Goal: Book appointment/travel/reservation

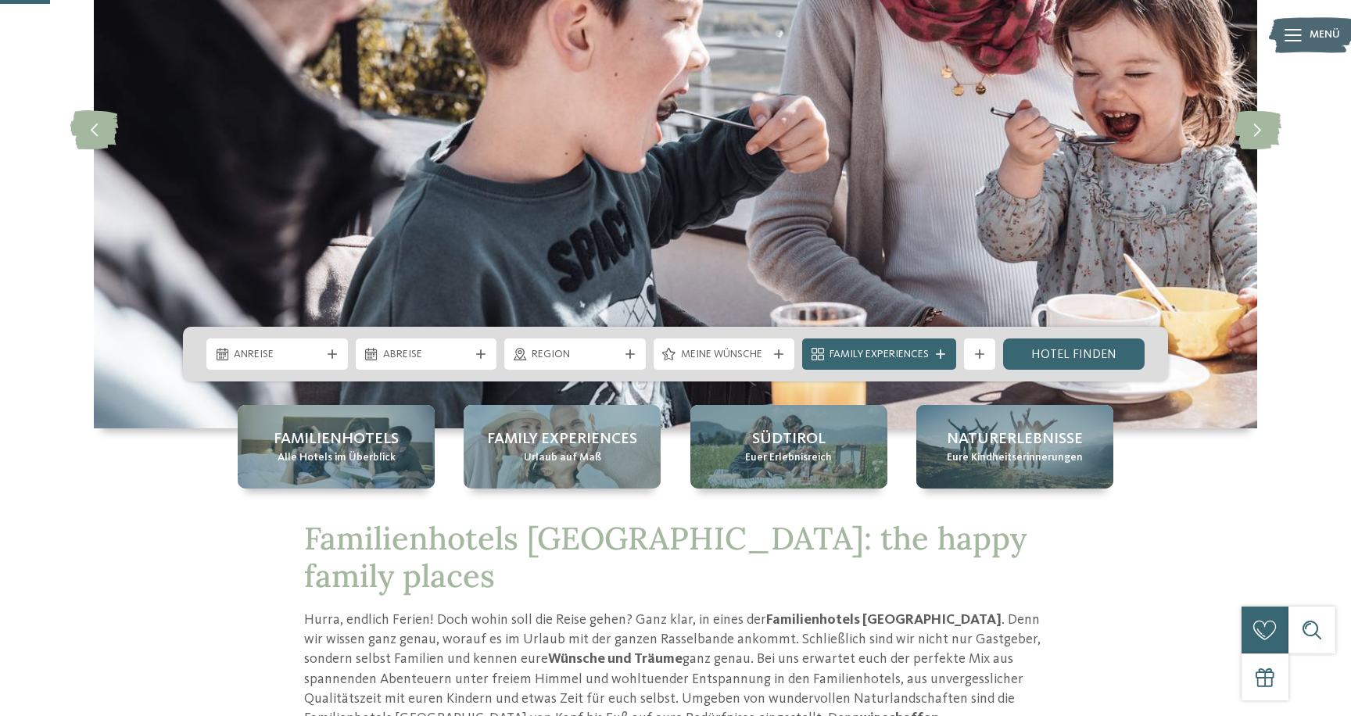
scroll to position [249, 0]
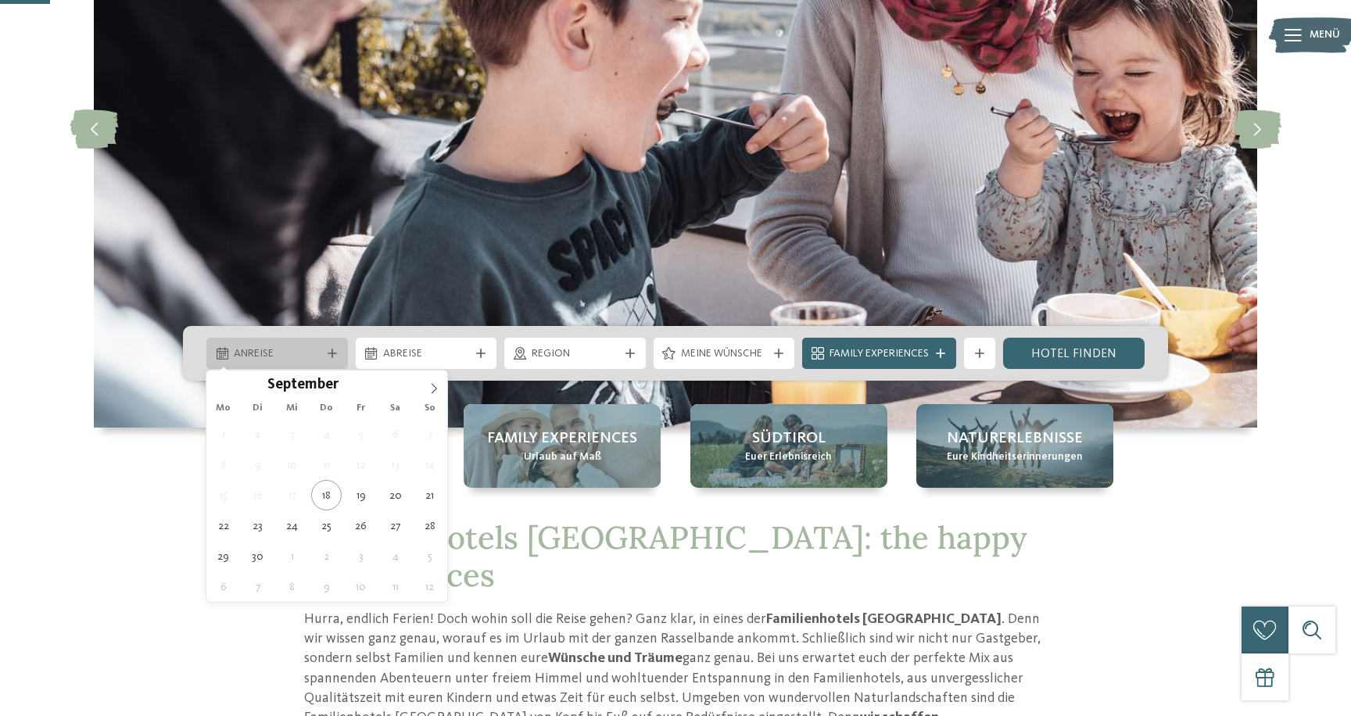
click at [309, 359] on span "Anreise" at bounding box center [277, 354] width 87 height 16
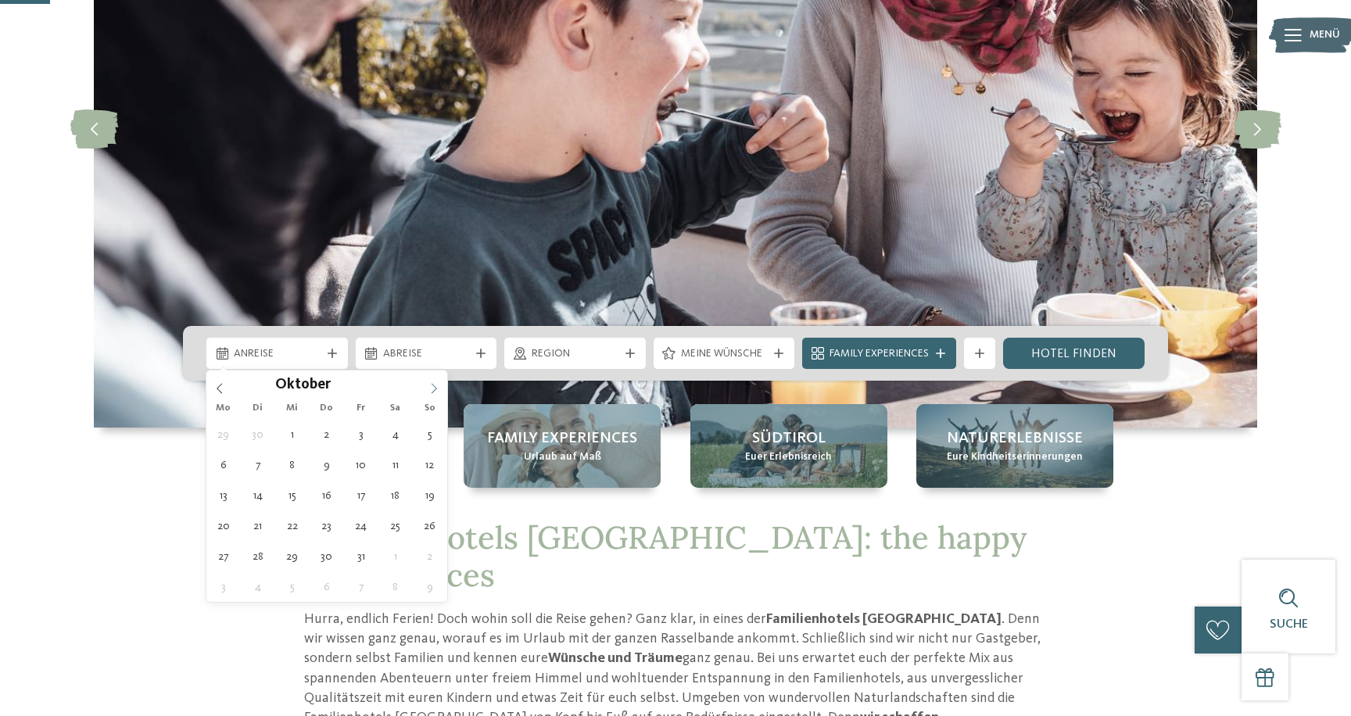
click at [432, 386] on icon at bounding box center [434, 388] width 11 height 11
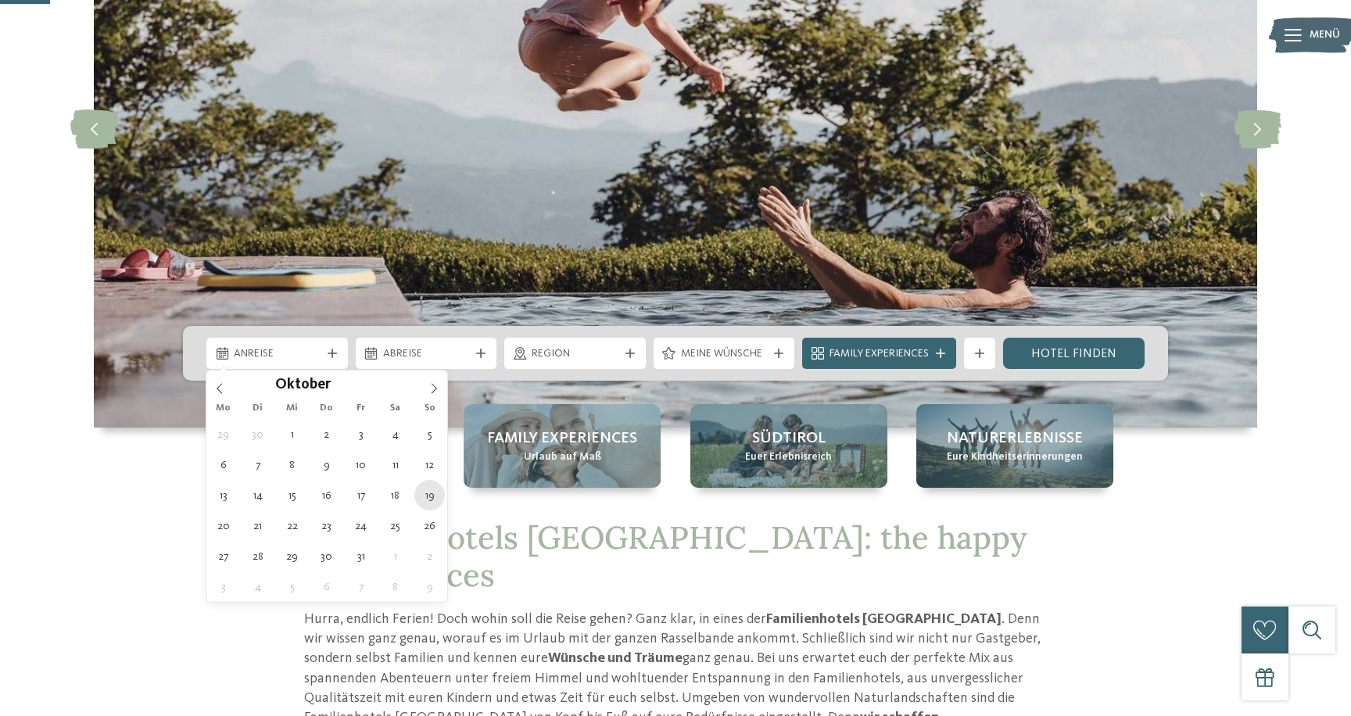
type div "[DATE]"
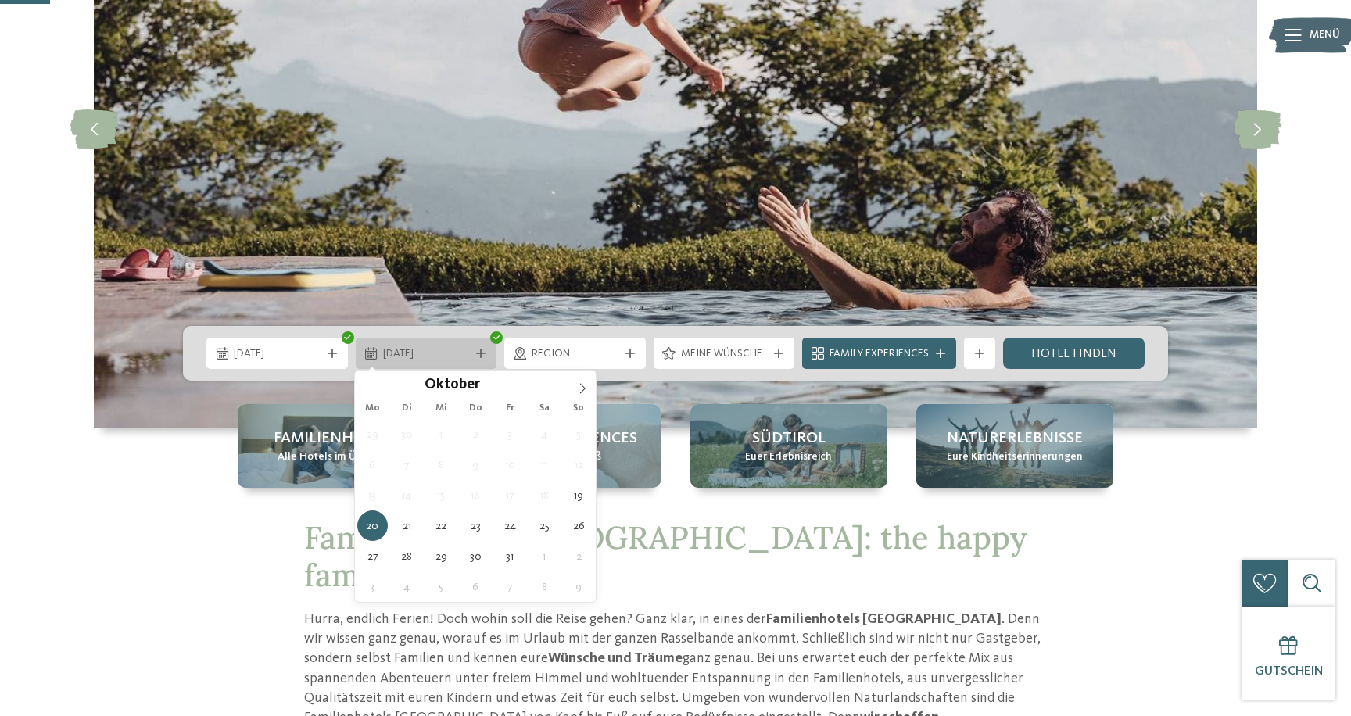
click at [468, 354] on span "[DATE]" at bounding box center [426, 354] width 87 height 16
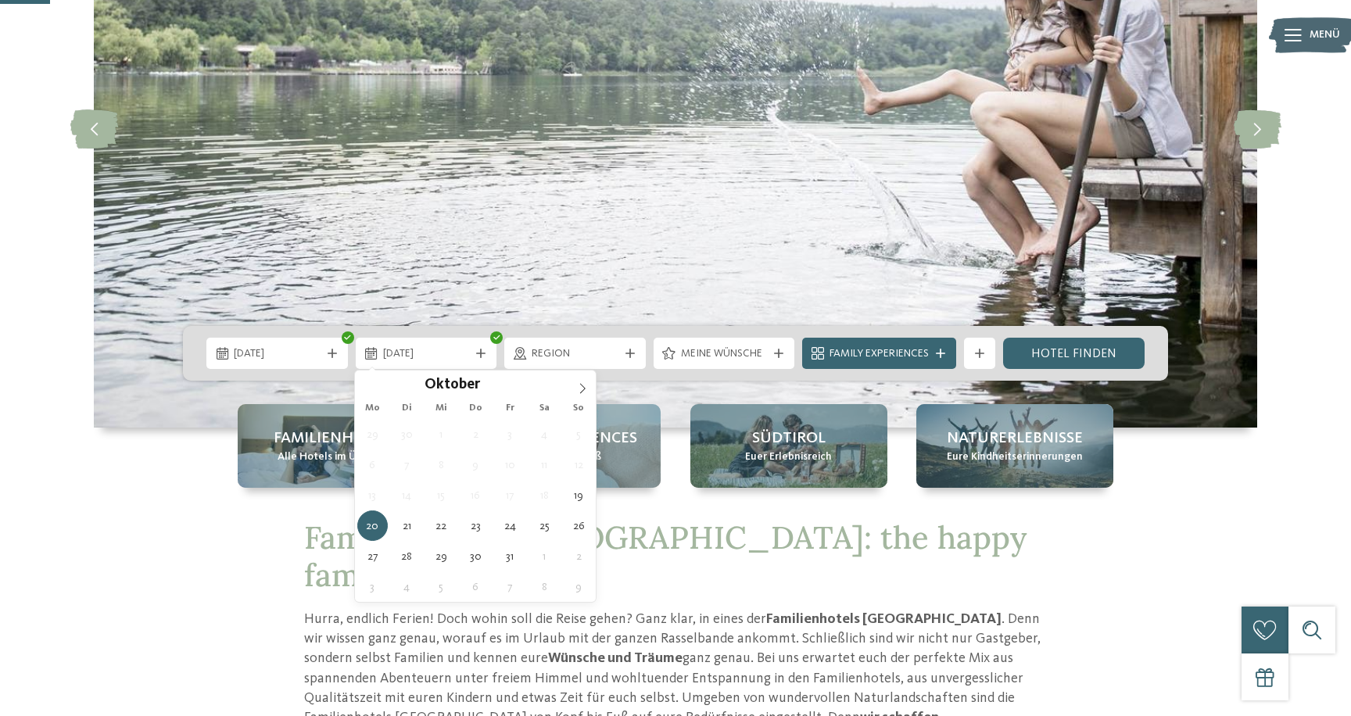
type div "[DATE]"
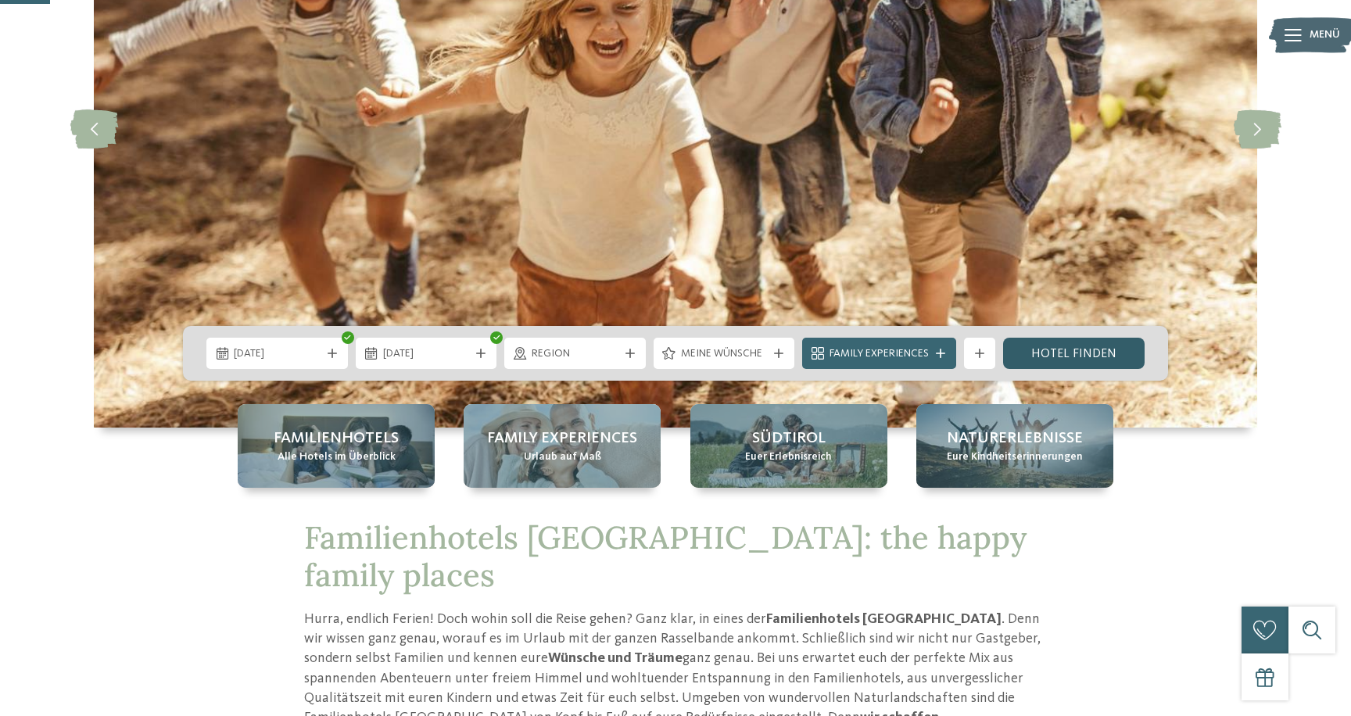
click at [1047, 351] on link "Hotel finden" at bounding box center [1074, 353] width 142 height 31
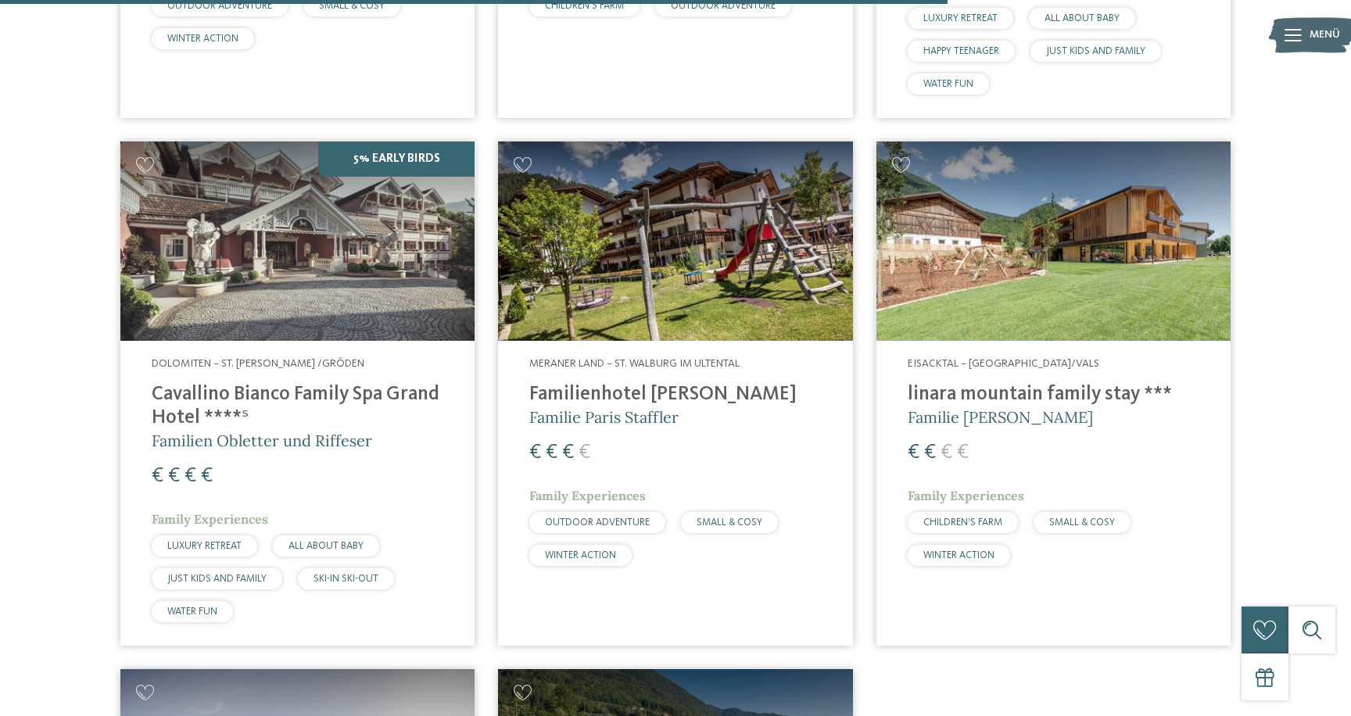
scroll to position [3079, 0]
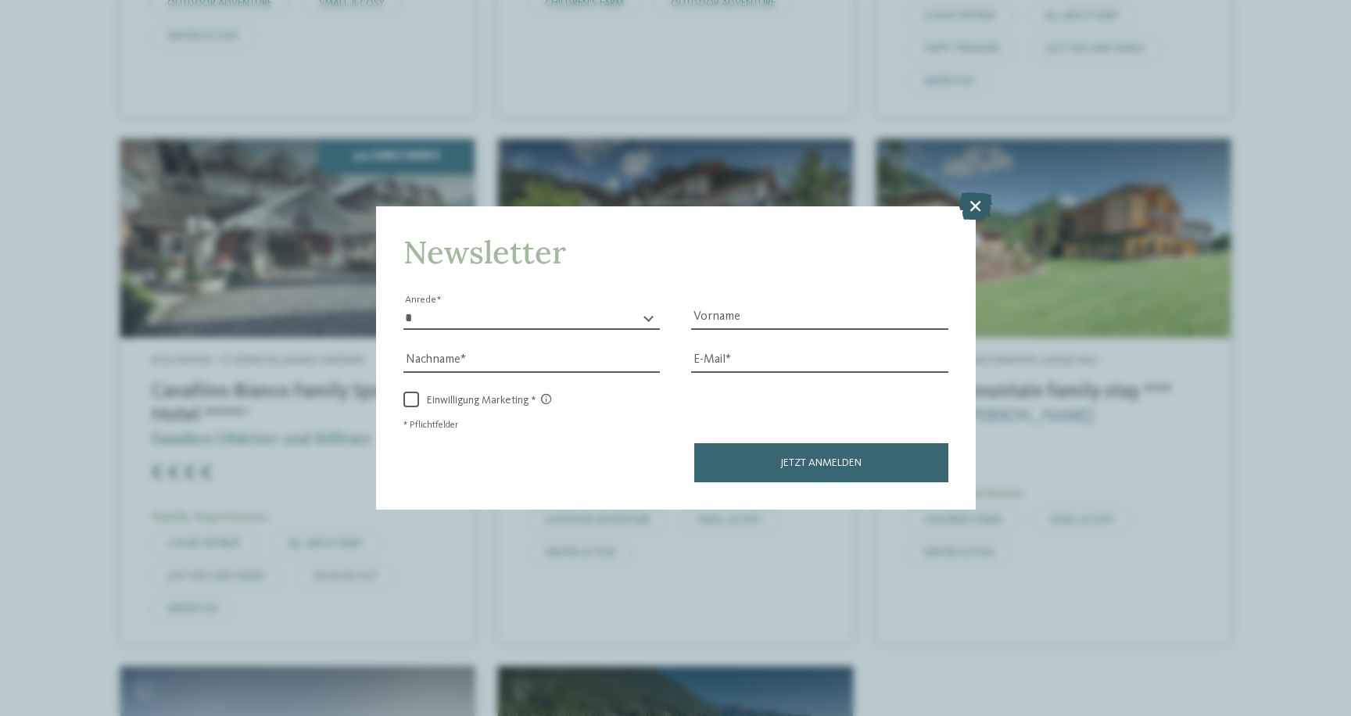
click at [978, 204] on icon at bounding box center [976, 205] width 34 height 27
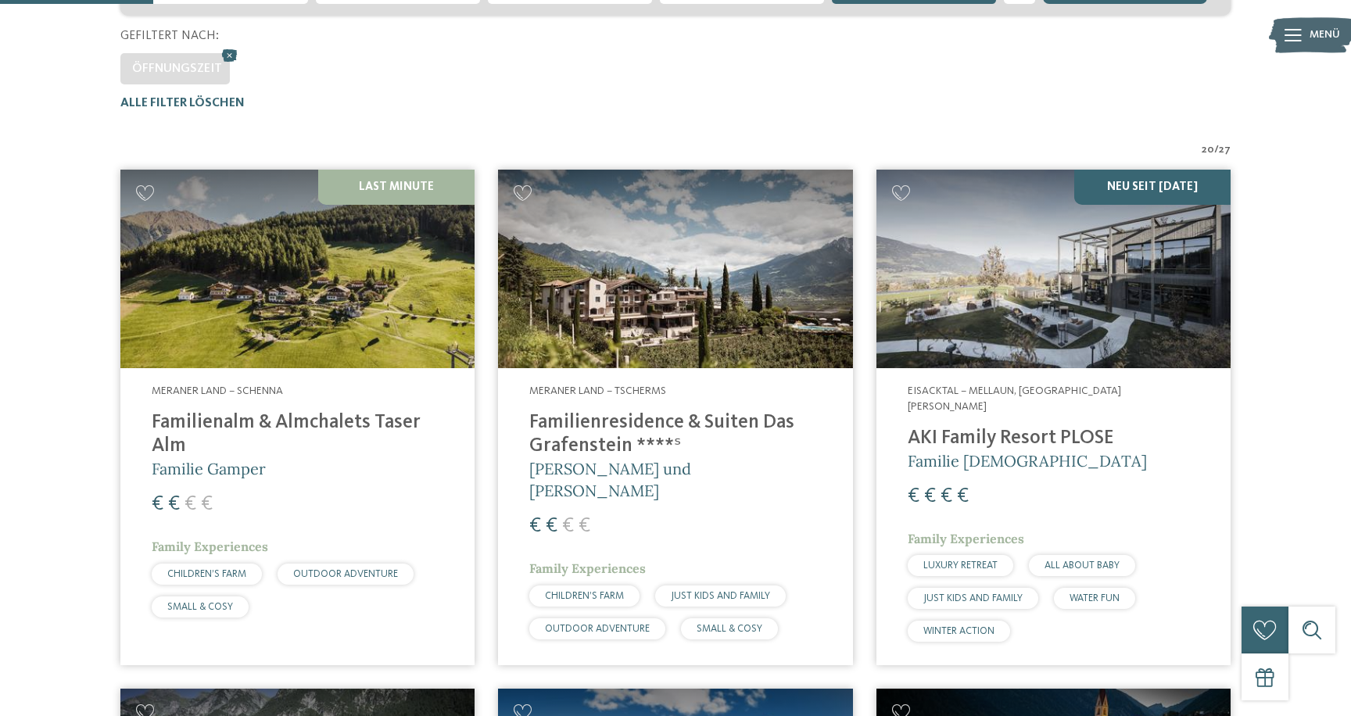
scroll to position [424, 0]
